Goal: Information Seeking & Learning: Learn about a topic

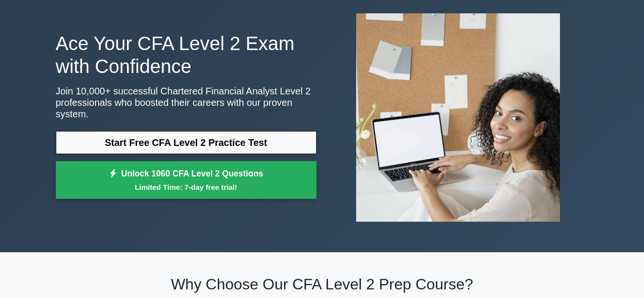
scroll to position [48, 0]
click at [629, 53] on div "Ace Your CFA Level 2 Exam with Confidence Join 10,000+ successful Chartered Fin…" at bounding box center [322, 118] width 644 height 270
click at [620, 61] on div "Ace Your CFA Level 2 Exam with Confidence Join 10,000+ successful Chartered Fin…" at bounding box center [322, 118] width 644 height 270
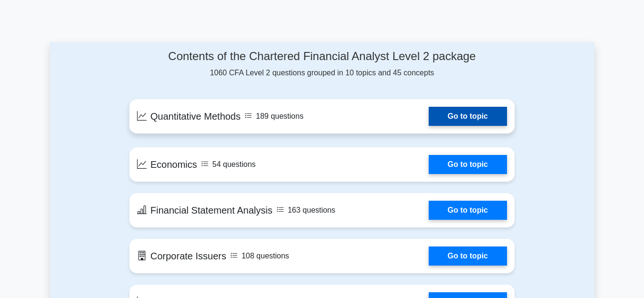
scroll to position [477, 0]
